Goal: Task Accomplishment & Management: Use online tool/utility

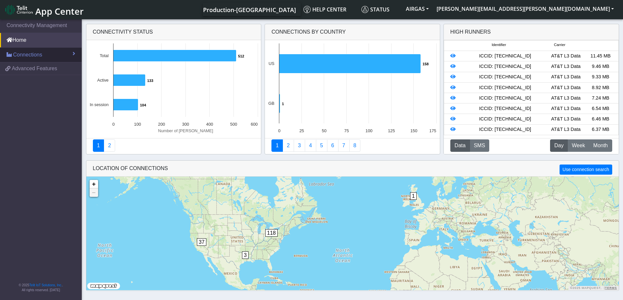
click at [60, 54] on link "Connections" at bounding box center [41, 55] width 82 height 14
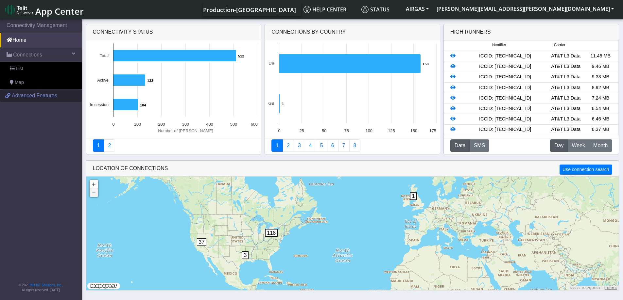
click at [48, 94] on span "Advanced Features" at bounding box center [34, 96] width 45 height 8
click at [28, 68] on link "List" at bounding box center [41, 69] width 82 height 14
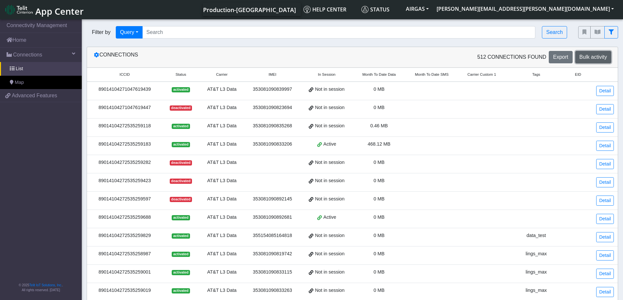
click at [597, 56] on span "Bulk activity" at bounding box center [592, 57] width 27 height 6
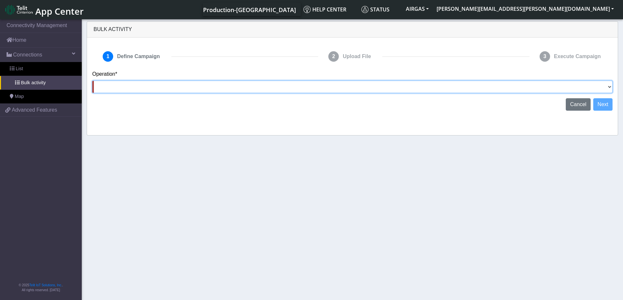
click at [315, 85] on select "Activate [PERSON_NAME] Deactivate [PERSON_NAME] Add Tags Remove Tags Advanced" at bounding box center [352, 87] width 520 height 12
select select "Deactivate [PERSON_NAME]"
click at [92, 81] on select "Activate [PERSON_NAME] Deactivate [PERSON_NAME] Add Tags Remove Tags Advanced" at bounding box center [352, 87] width 520 height 12
click at [165, 86] on select "Activate [PERSON_NAME] Deactivate [PERSON_NAME] Add Tags Remove Tags Advanced" at bounding box center [352, 87] width 520 height 12
click at [92, 81] on select "Activate [PERSON_NAME] Deactivate [PERSON_NAME] Add Tags Remove Tags Advanced" at bounding box center [352, 87] width 520 height 12
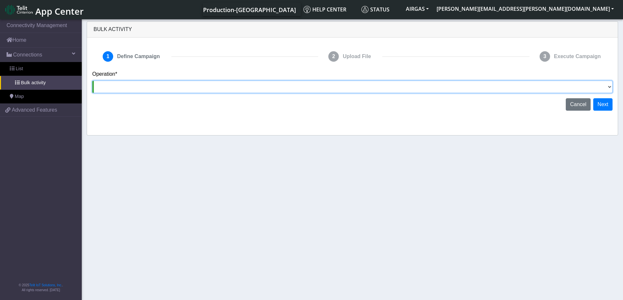
click at [132, 88] on select "Activate [PERSON_NAME] Deactivate [PERSON_NAME] Add Tags Remove Tags Advanced" at bounding box center [352, 87] width 520 height 12
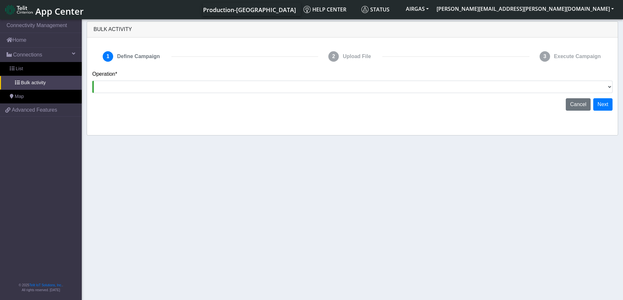
click at [230, 163] on section "Connectivity Management Home Connections List Bulk activity Map 132c313d871ebea…" at bounding box center [311, 160] width 623 height 285
